Goal: Task Accomplishment & Management: Complete application form

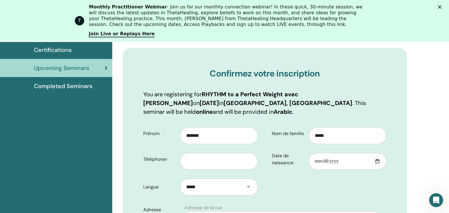
click at [188, 164] on input "text" at bounding box center [219, 161] width 78 height 17
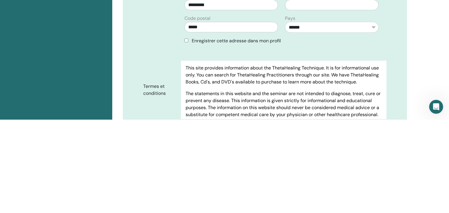
scroll to position [279, 0]
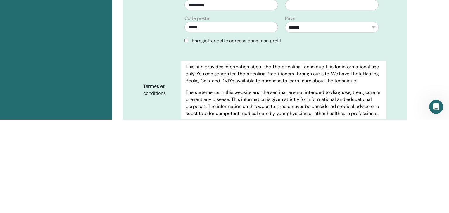
type input "**********"
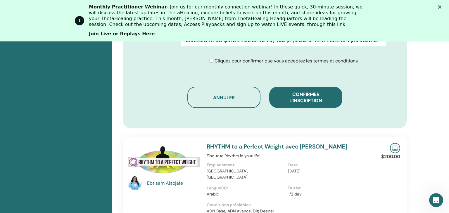
scroll to position [394, 0]
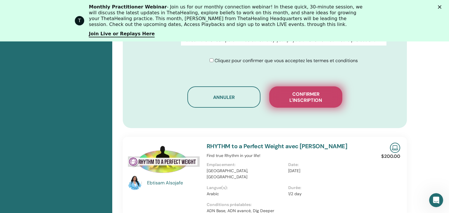
click at [313, 101] on span "Confirmer l'inscription" at bounding box center [305, 97] width 58 height 12
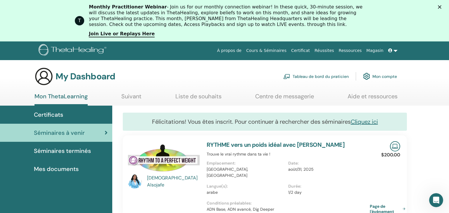
click at [45, 115] on span "Certificats" at bounding box center [48, 114] width 29 height 9
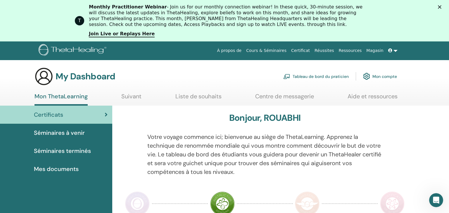
click at [62, 154] on span "Séminaires terminés" at bounding box center [62, 151] width 57 height 9
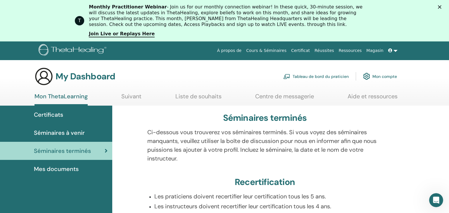
click at [69, 170] on span "Mes documents" at bounding box center [56, 169] width 45 height 9
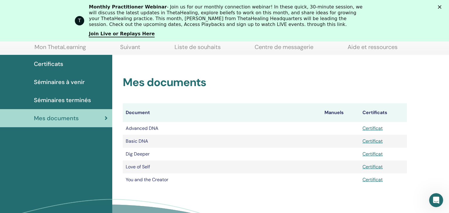
scroll to position [79, 0]
